Goal: Navigation & Orientation: Find specific page/section

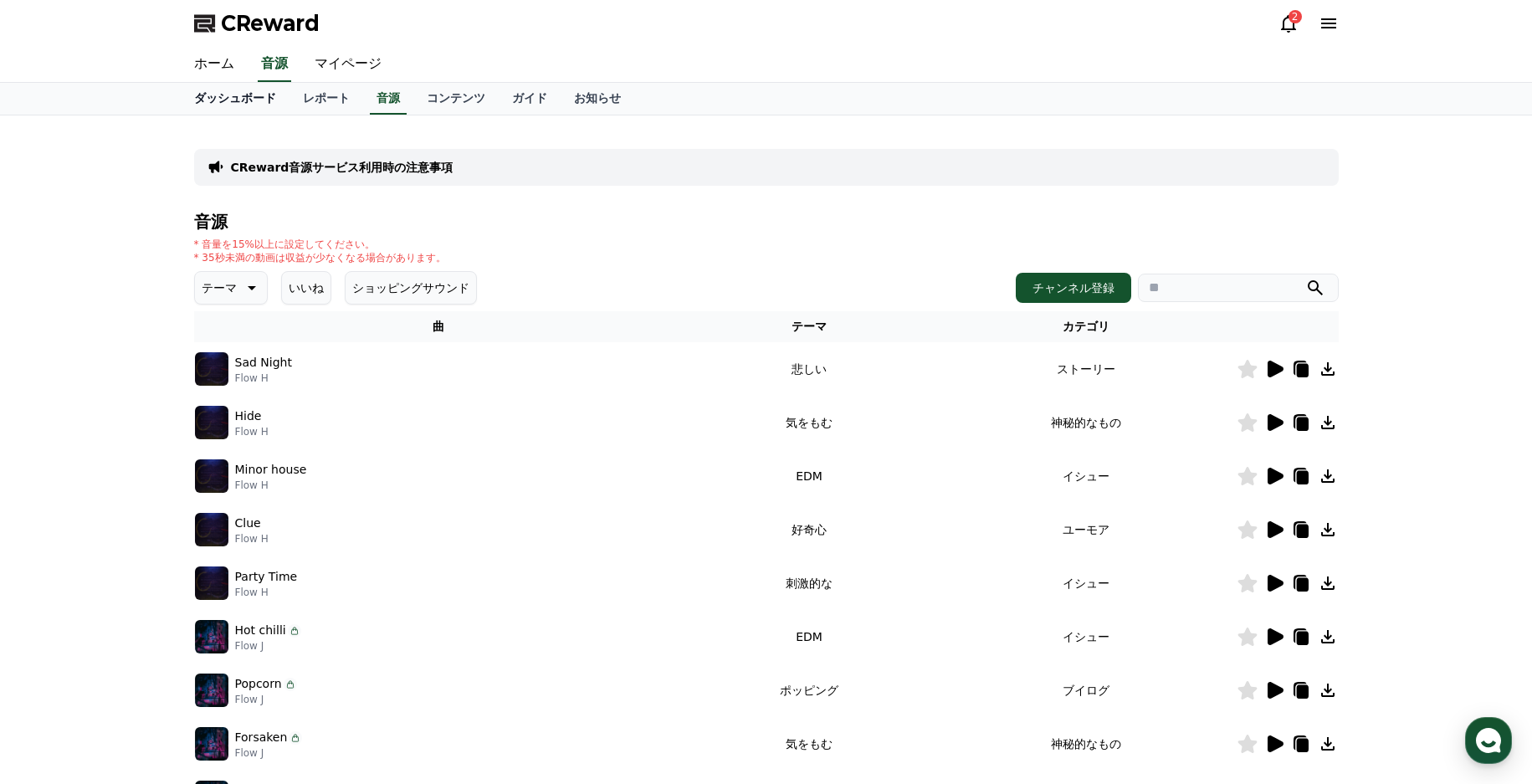
click at [217, 100] on link "ダッシュボード" at bounding box center [235, 98] width 109 height 32
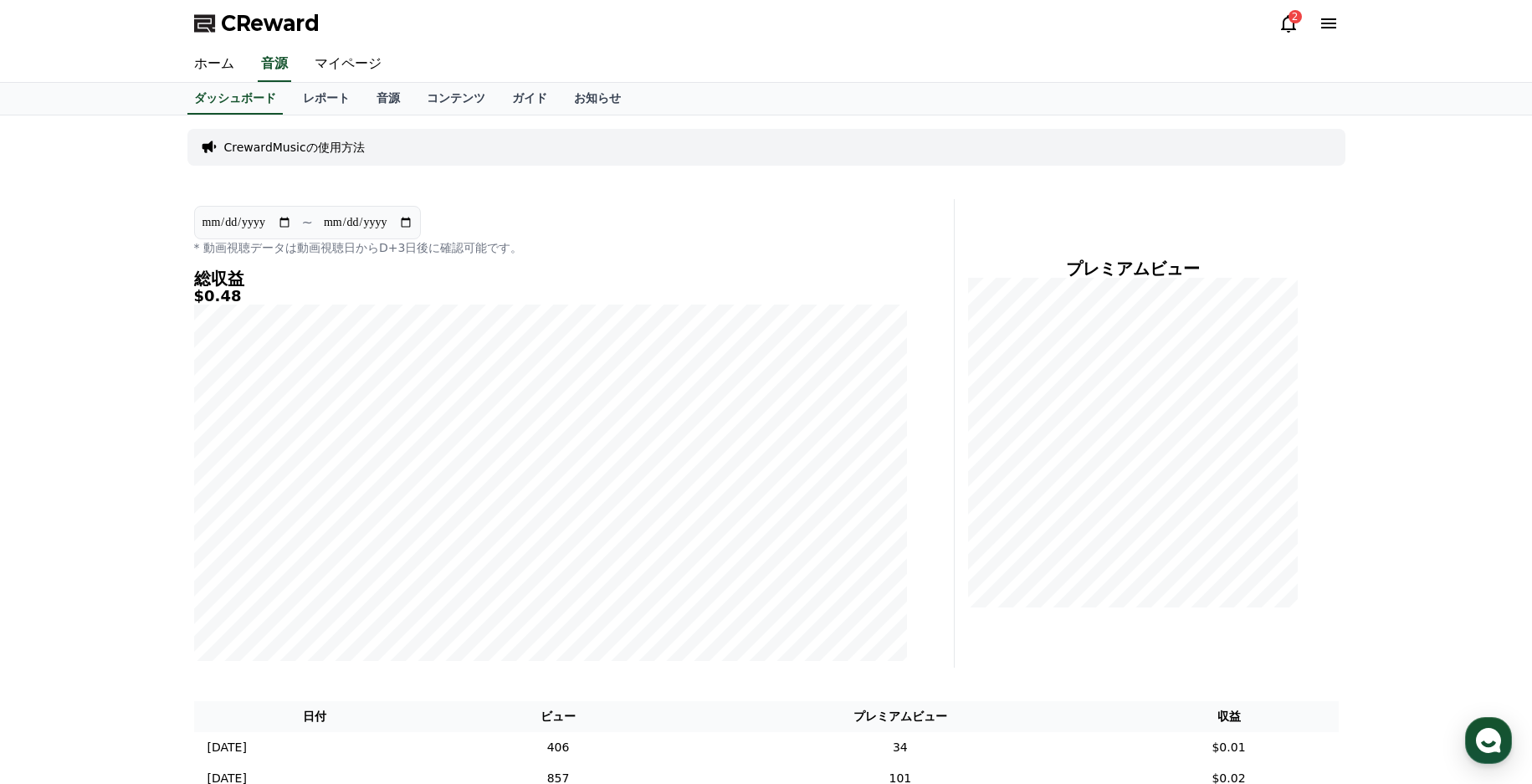
click at [1290, 23] on icon at bounding box center [1290, 23] width 20 height 20
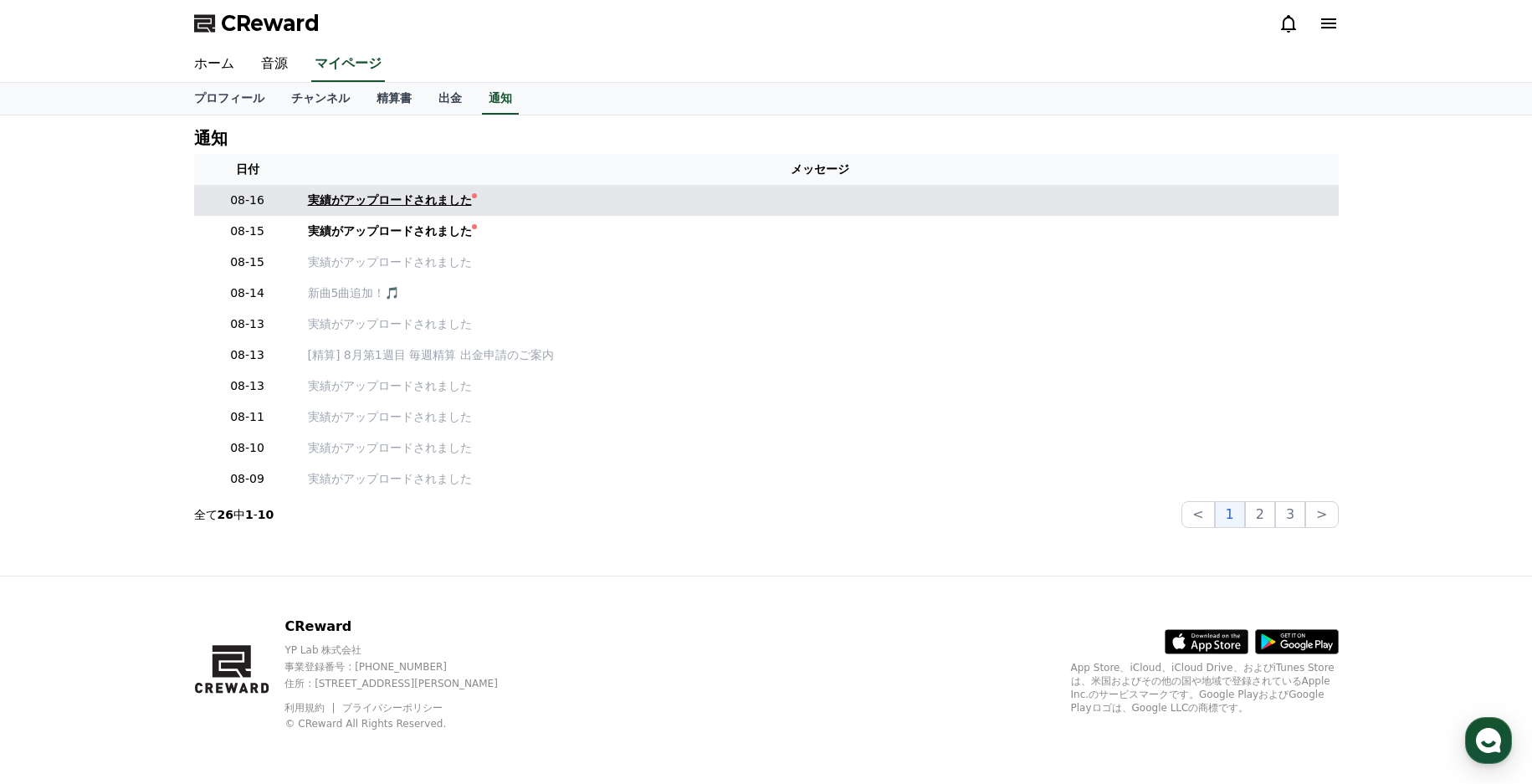
click at [386, 207] on div "実績がアップロードされました" at bounding box center [390, 200] width 164 height 18
